Goal: Task Accomplishment & Management: Manage account settings

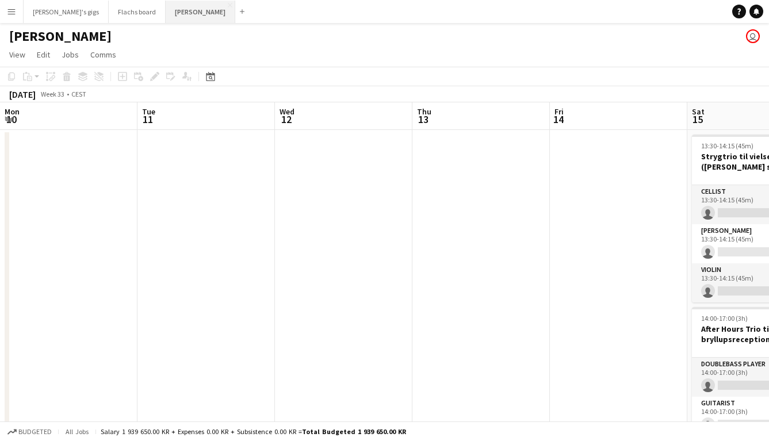
scroll to position [0, 361]
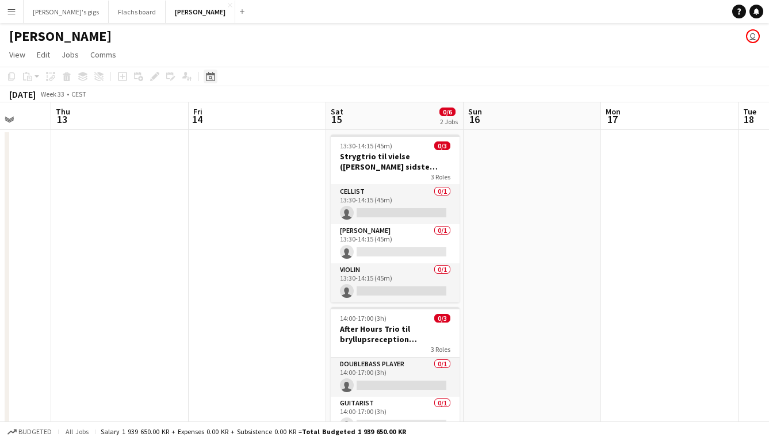
click at [213, 78] on icon "Date picker" at bounding box center [210, 76] width 9 height 9
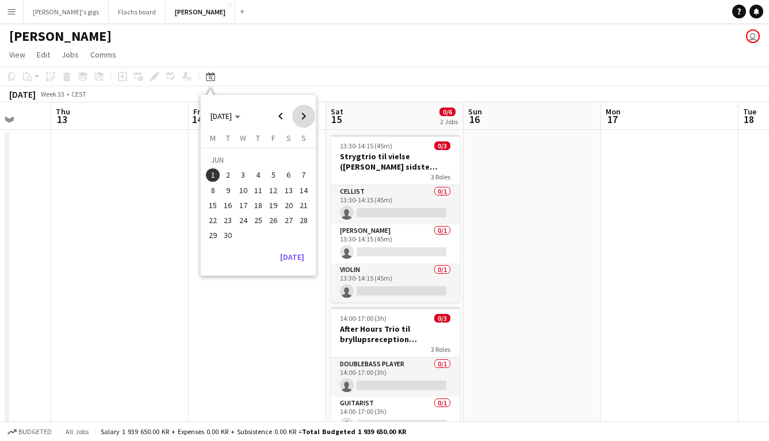
click at [312, 118] on span "Next month" at bounding box center [303, 116] width 23 height 23
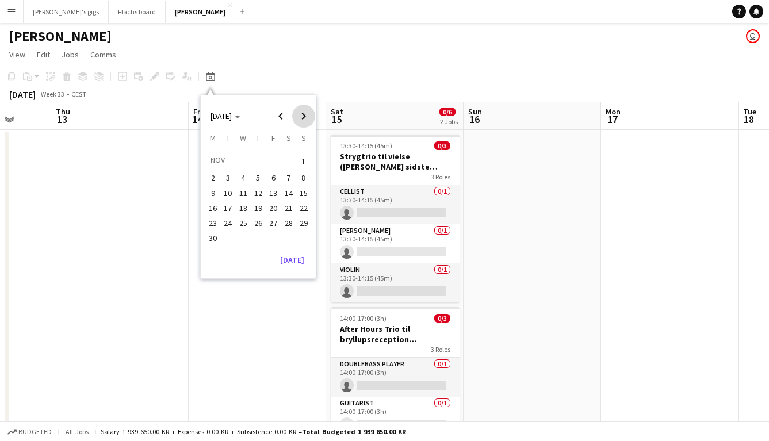
click at [312, 118] on span "Next month" at bounding box center [303, 116] width 23 height 23
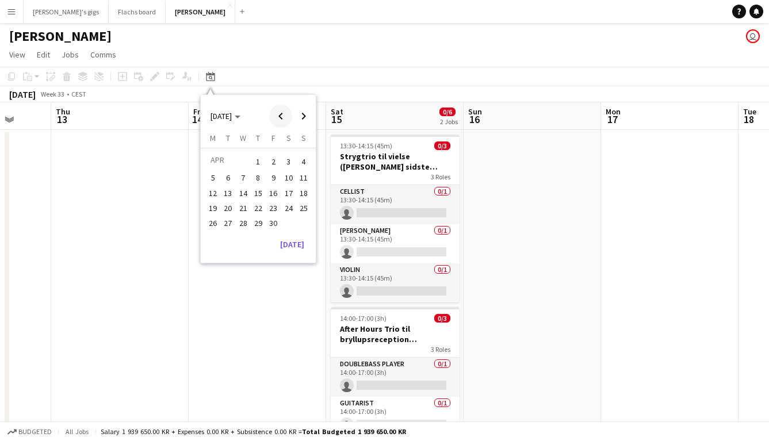
click at [284, 121] on span "Previous month" at bounding box center [280, 116] width 23 height 23
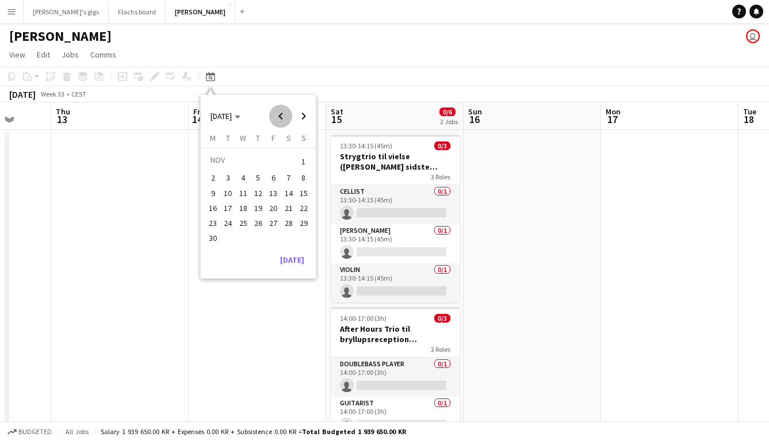
click at [284, 121] on span "Previous month" at bounding box center [280, 116] width 23 height 23
click at [283, 179] on button "4" at bounding box center [288, 174] width 15 height 15
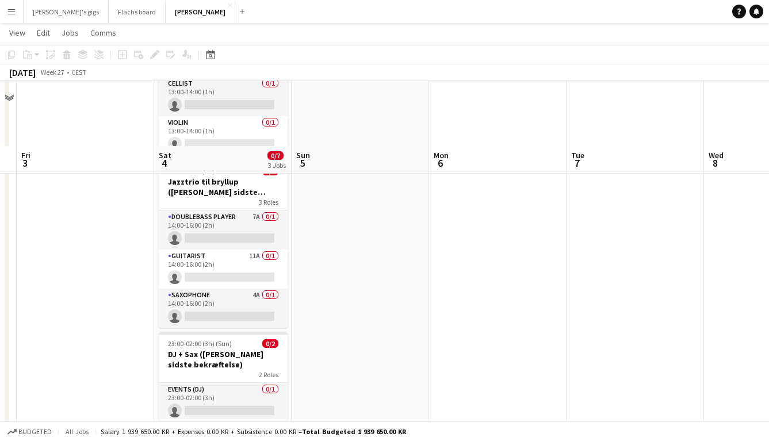
scroll to position [172, 0]
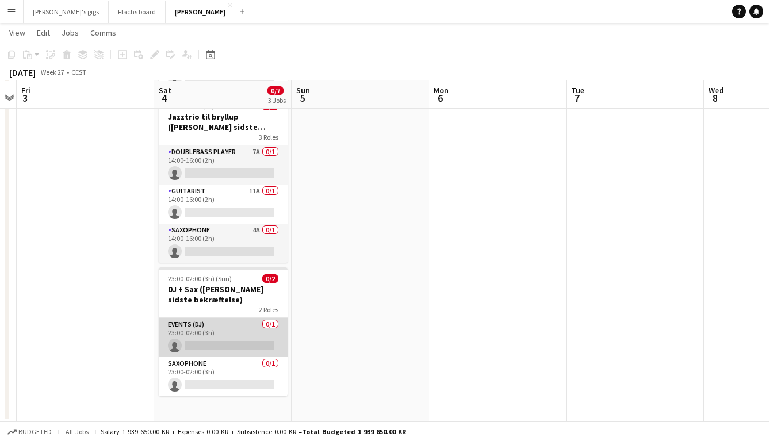
click at [199, 338] on app-card-role "Events (DJ) 0/1 23:00-02:00 (3h) single-neutral-actions" at bounding box center [223, 337] width 129 height 39
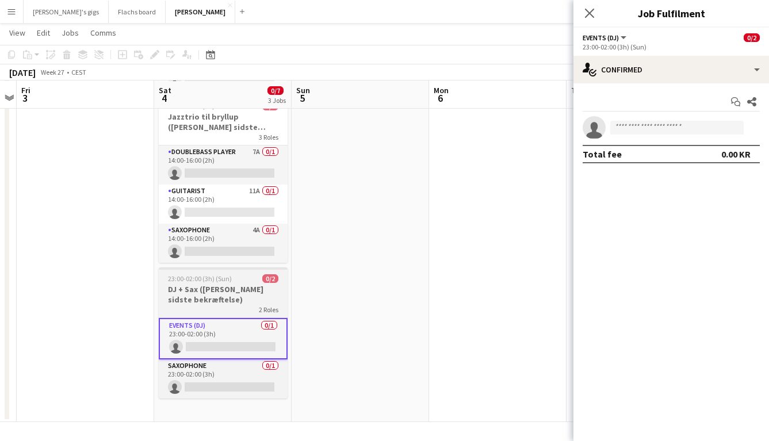
click at [201, 292] on h3 "DJ + Sax ([PERSON_NAME] sidste bekræftelse)" at bounding box center [223, 294] width 129 height 21
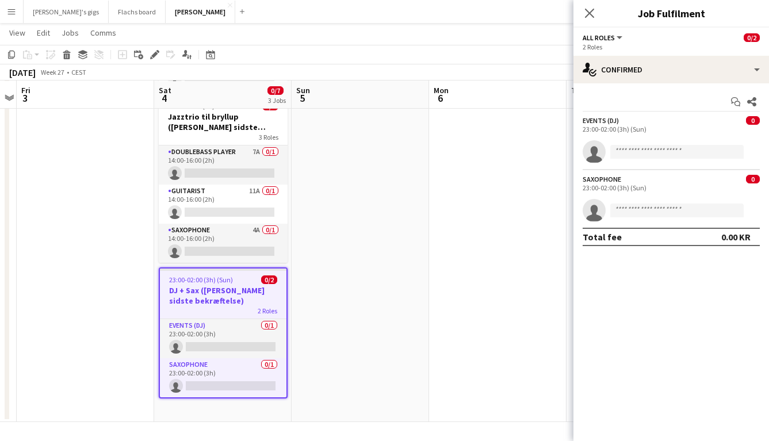
click at [602, 120] on div "Events (DJ)" at bounding box center [601, 120] width 36 height 9
click at [484, 196] on app-date-cell at bounding box center [498, 190] width 138 height 466
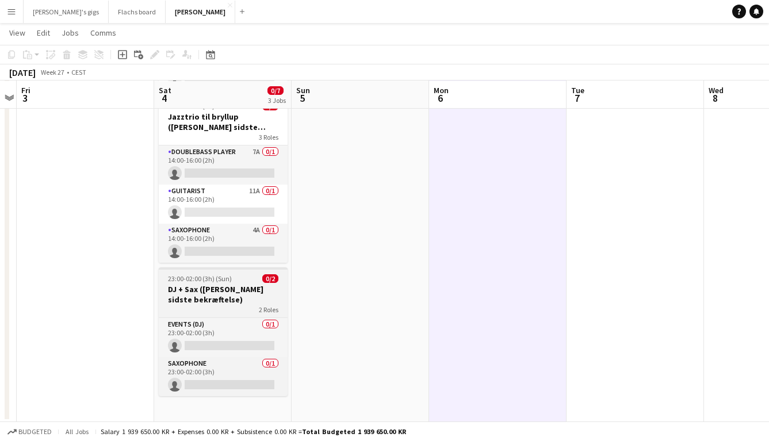
click at [222, 277] on span "23:00-02:00 (3h) (Sun)" at bounding box center [200, 278] width 64 height 9
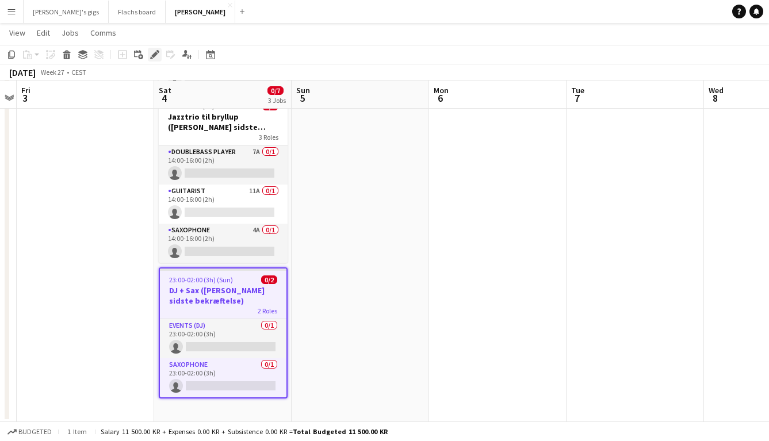
click at [157, 61] on div "Edit" at bounding box center [155, 55] width 14 height 14
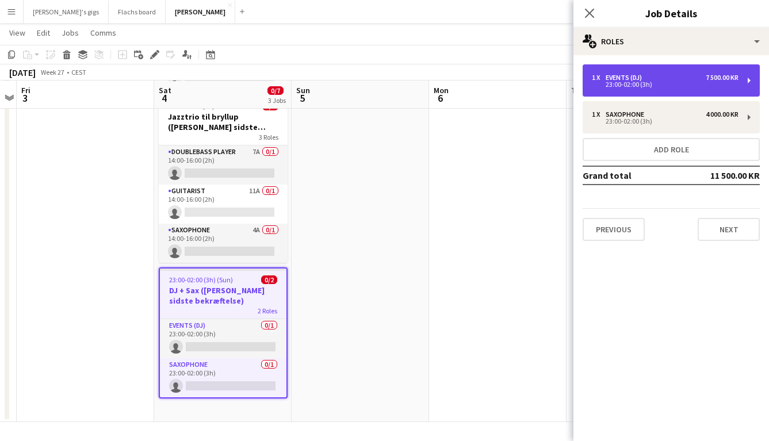
click at [615, 90] on div "1 x Events (DJ) 7 500.00 KR 23:00-02:00 (3h)" at bounding box center [671, 80] width 177 height 32
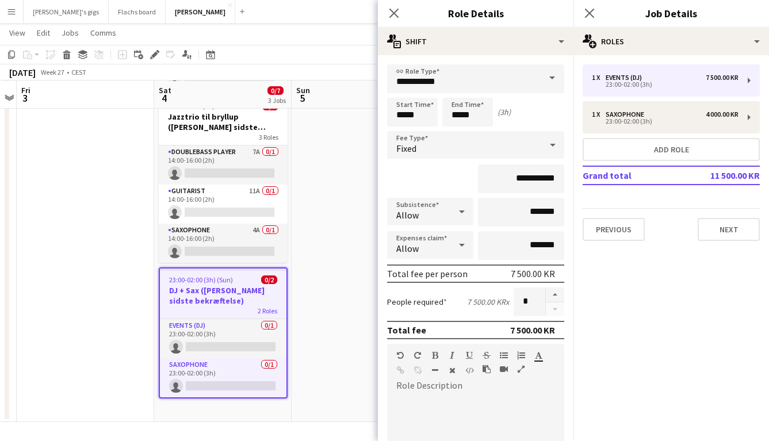
click at [342, 305] on app-date-cell at bounding box center [361, 190] width 138 height 466
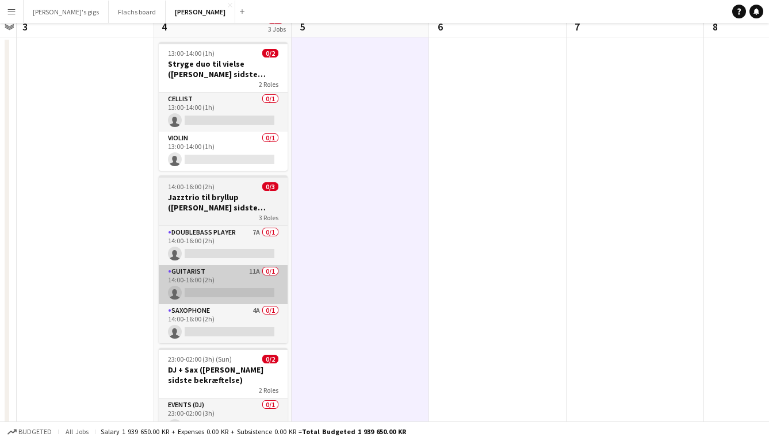
scroll to position [0, 0]
